Goal: Find specific page/section: Find specific page/section

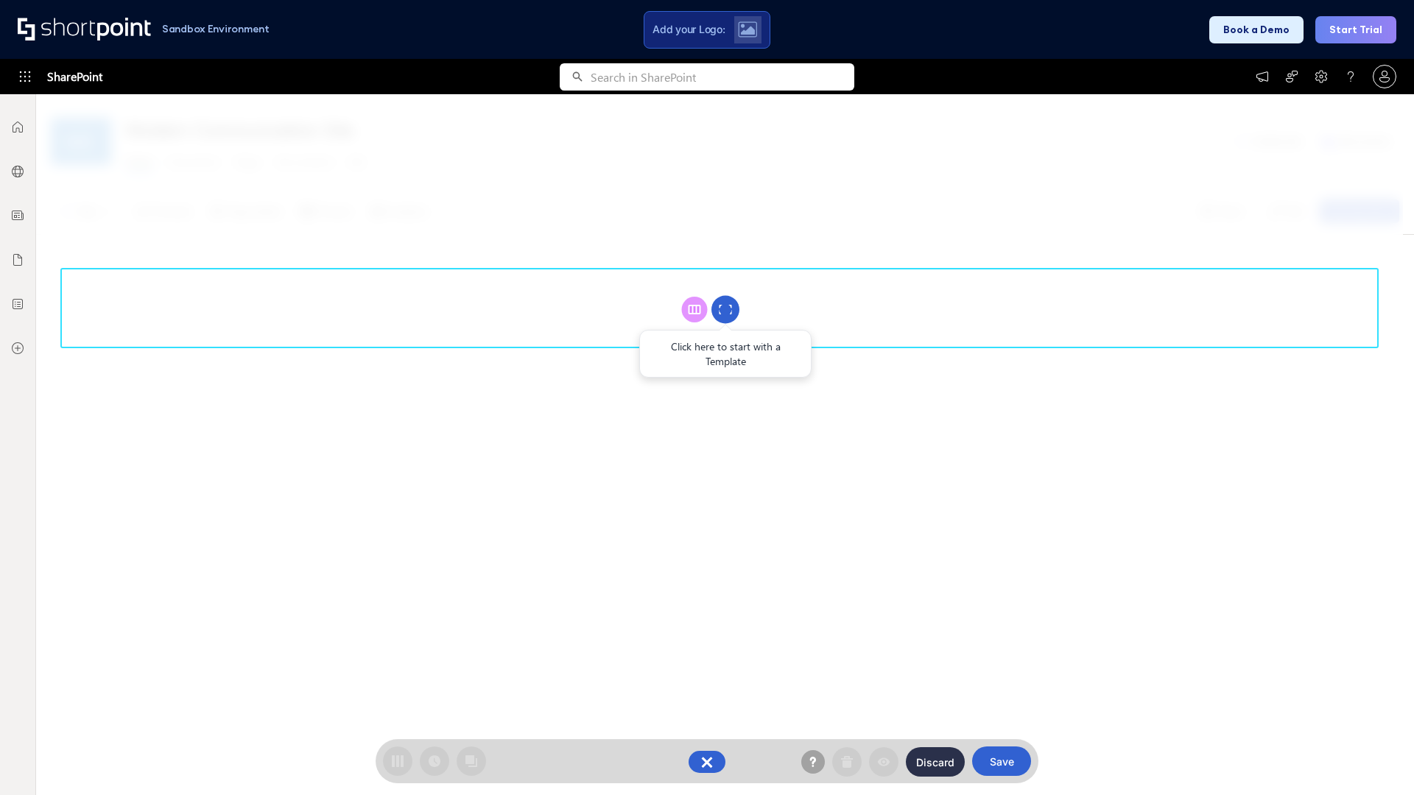
click at [726, 309] on circle at bounding box center [726, 310] width 28 height 28
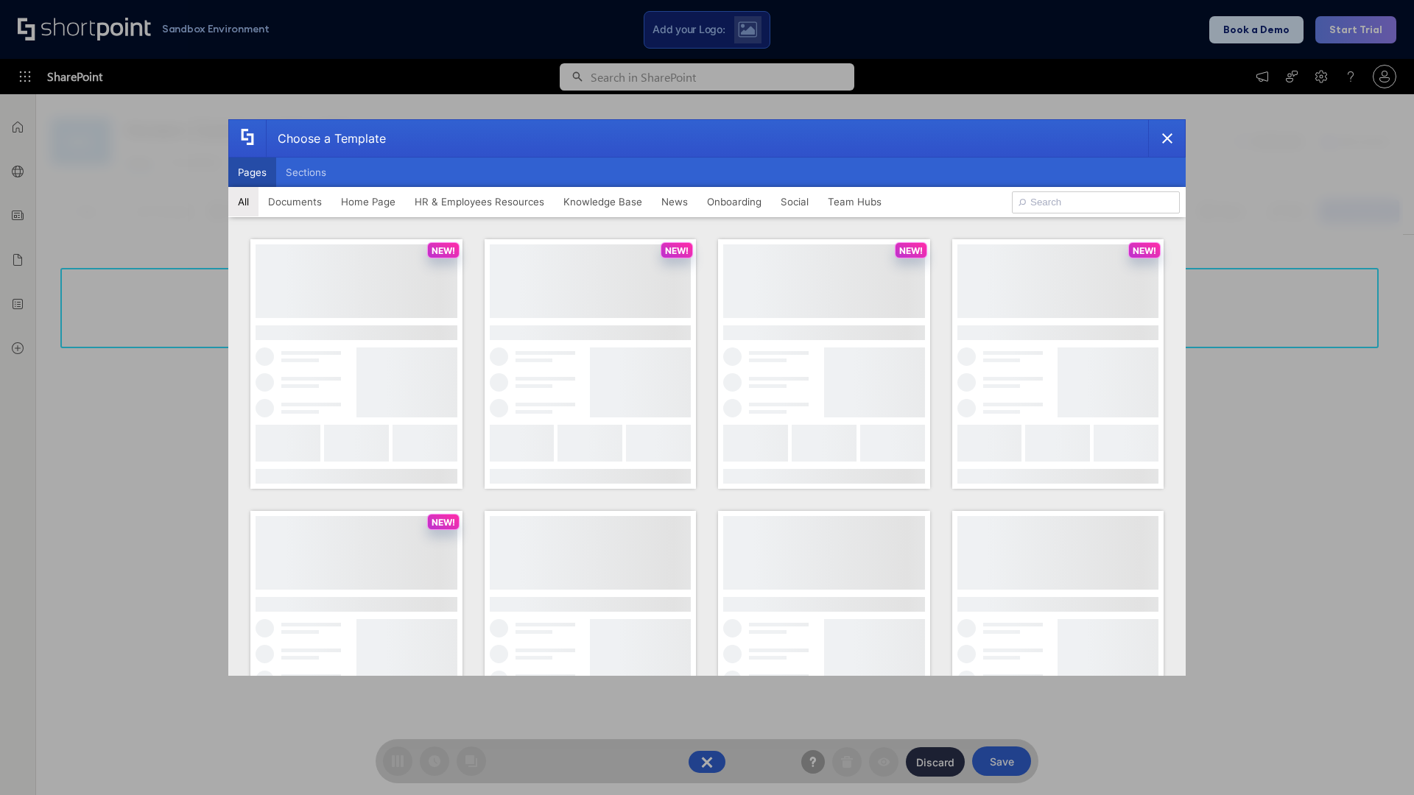
click at [252, 172] on button "Pages" at bounding box center [252, 172] width 48 height 29
type input "Together"
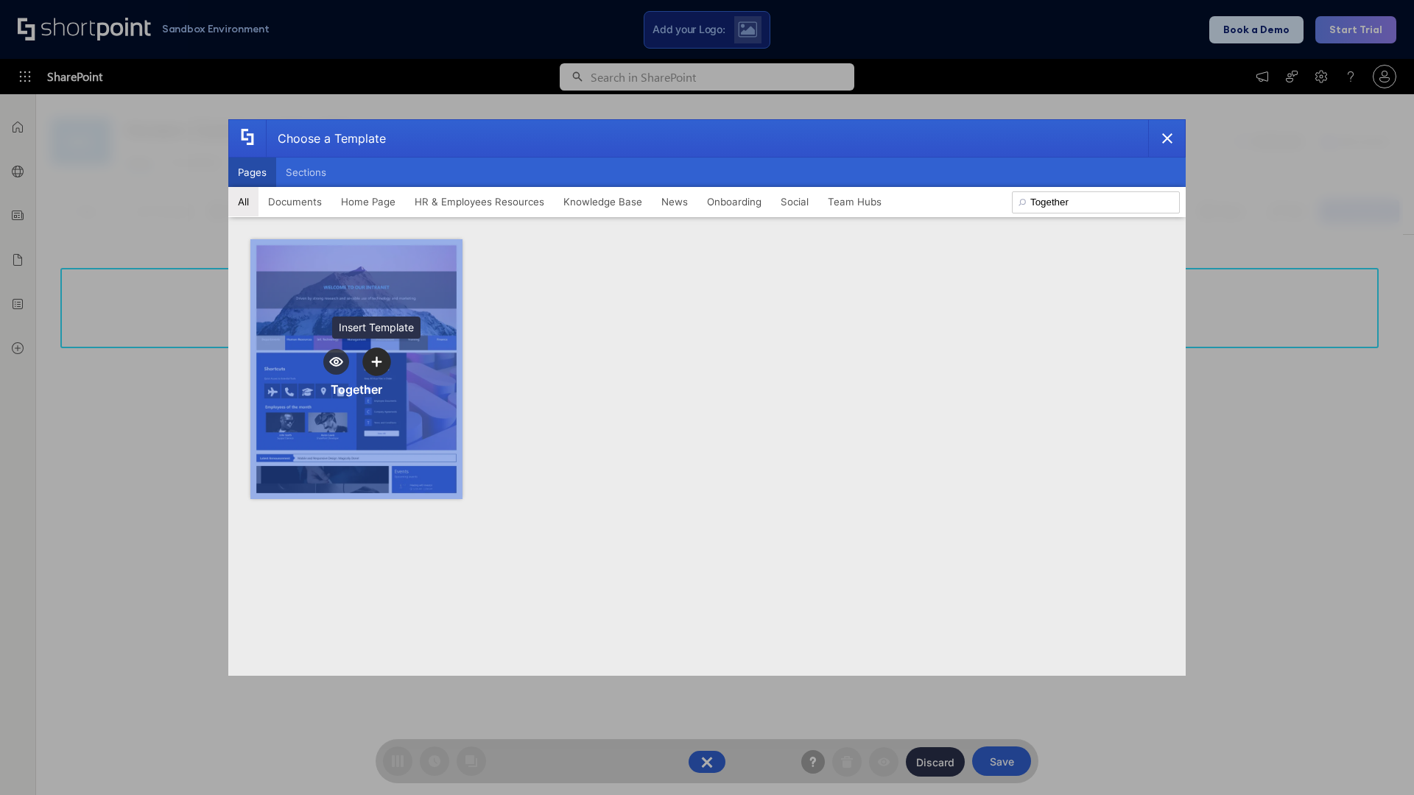
click at [376, 362] on icon "template selector" at bounding box center [376, 361] width 10 height 10
